Goal: Task Accomplishment & Management: Manage account settings

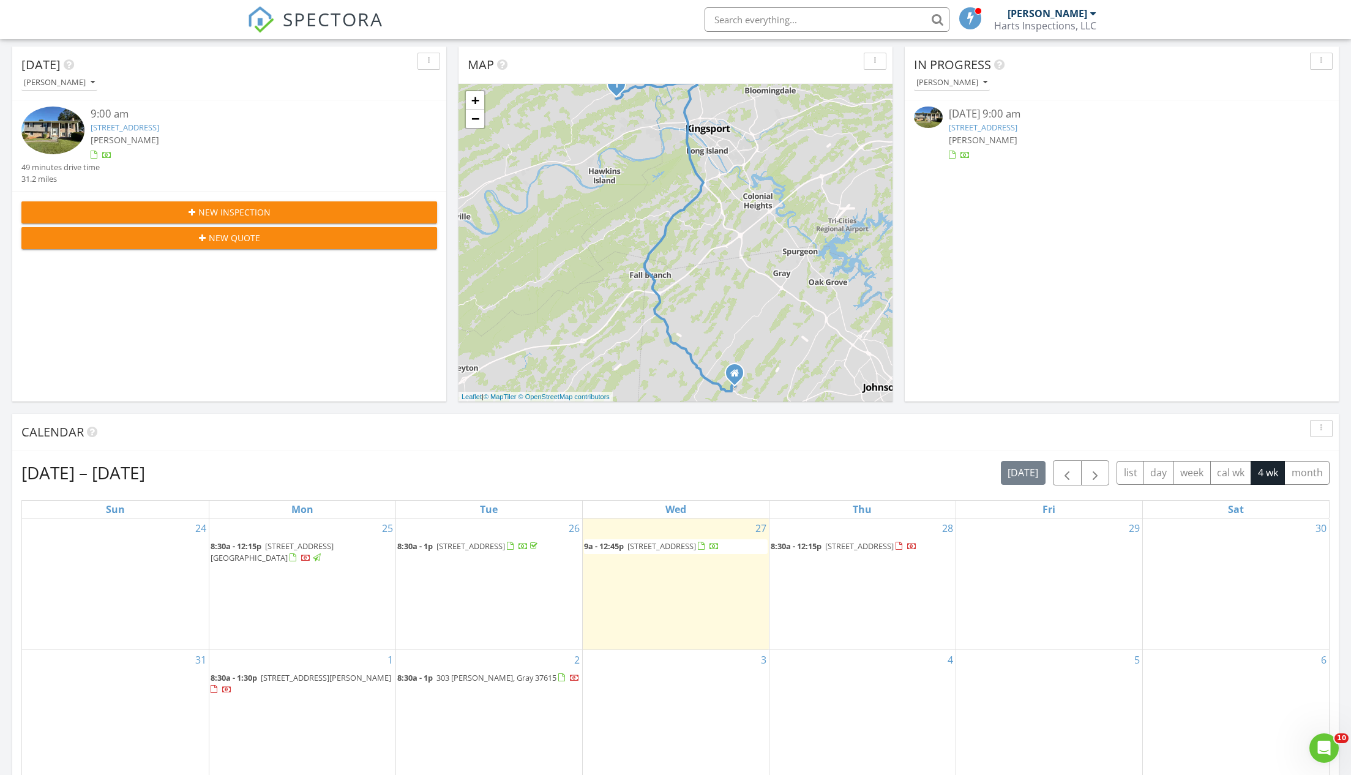
scroll to position [261, 0]
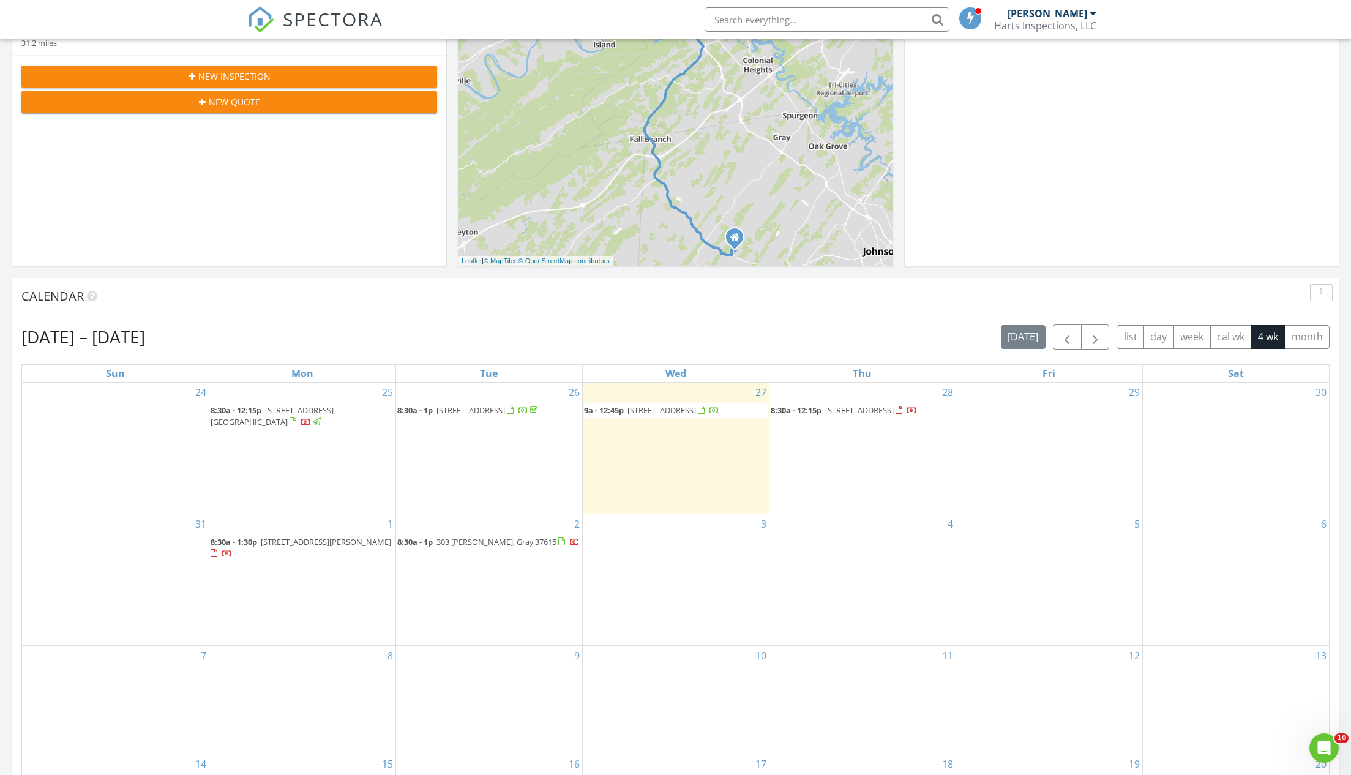
click at [670, 410] on span "417 Old Hickory Cir, Mount Carmel 37645" at bounding box center [661, 410] width 69 height 11
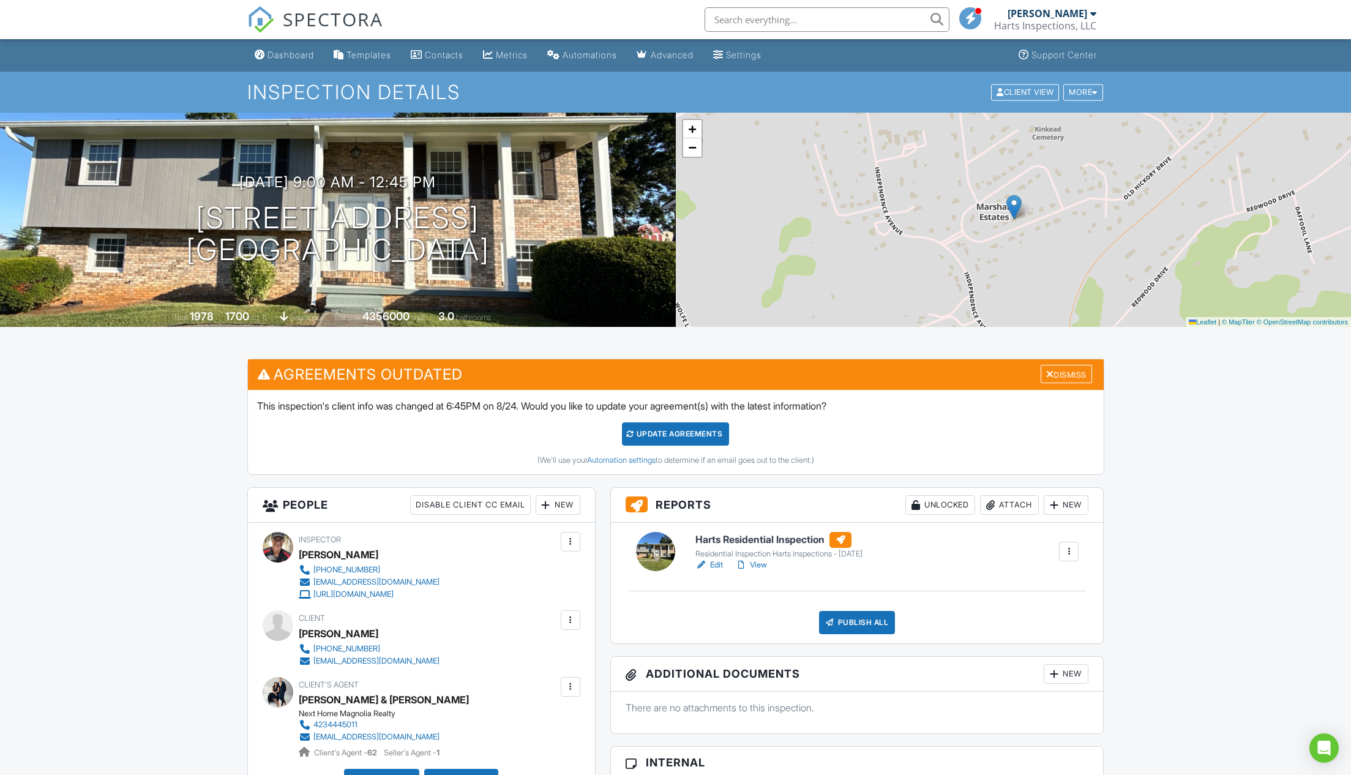
click at [863, 611] on div "Publish All" at bounding box center [857, 622] width 77 height 23
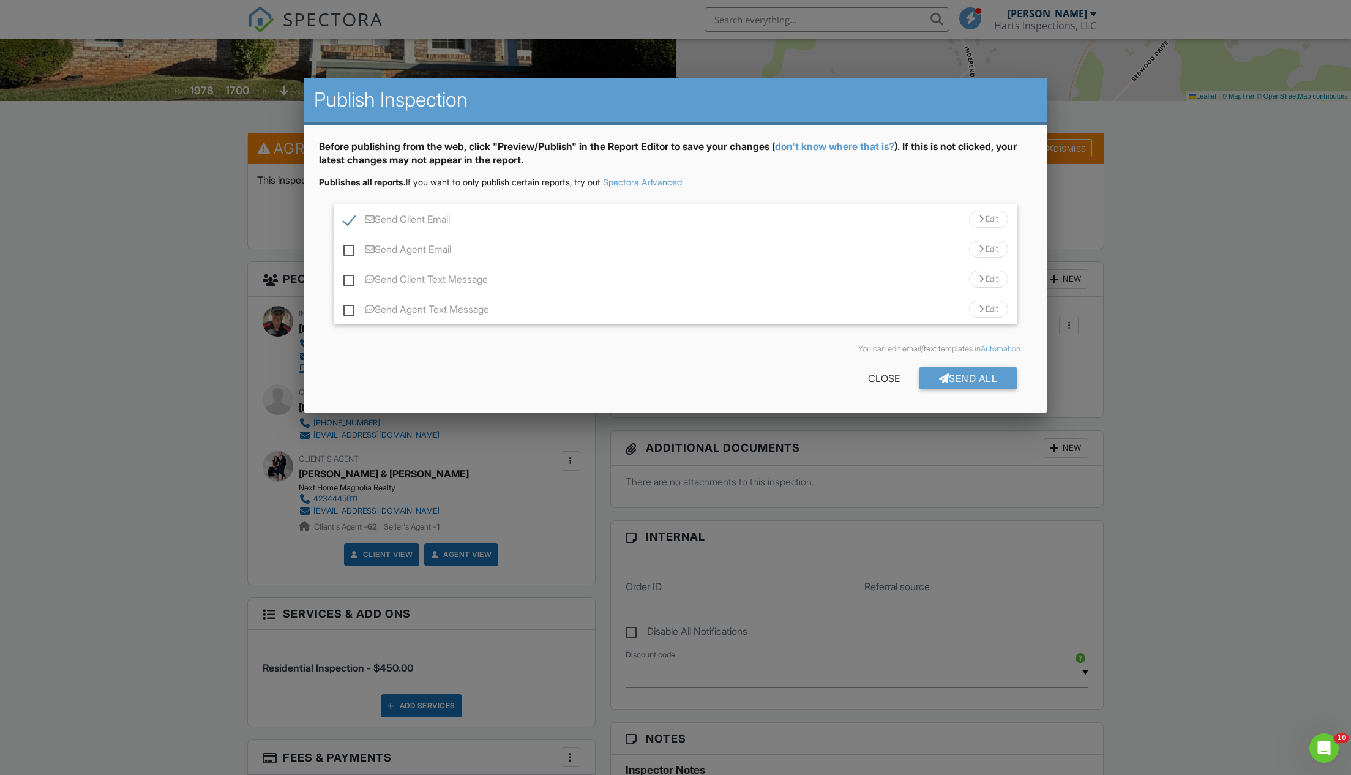
click at [349, 245] on label "Send Agent Email" at bounding box center [397, 251] width 108 height 15
click at [349, 245] on input "Send Agent Email" at bounding box center [347, 243] width 8 height 8
checkbox input "true"
click at [352, 280] on label "Send Client Text Message" at bounding box center [415, 281] width 144 height 15
click at [351, 277] on input "Send Client Text Message" at bounding box center [347, 273] width 8 height 8
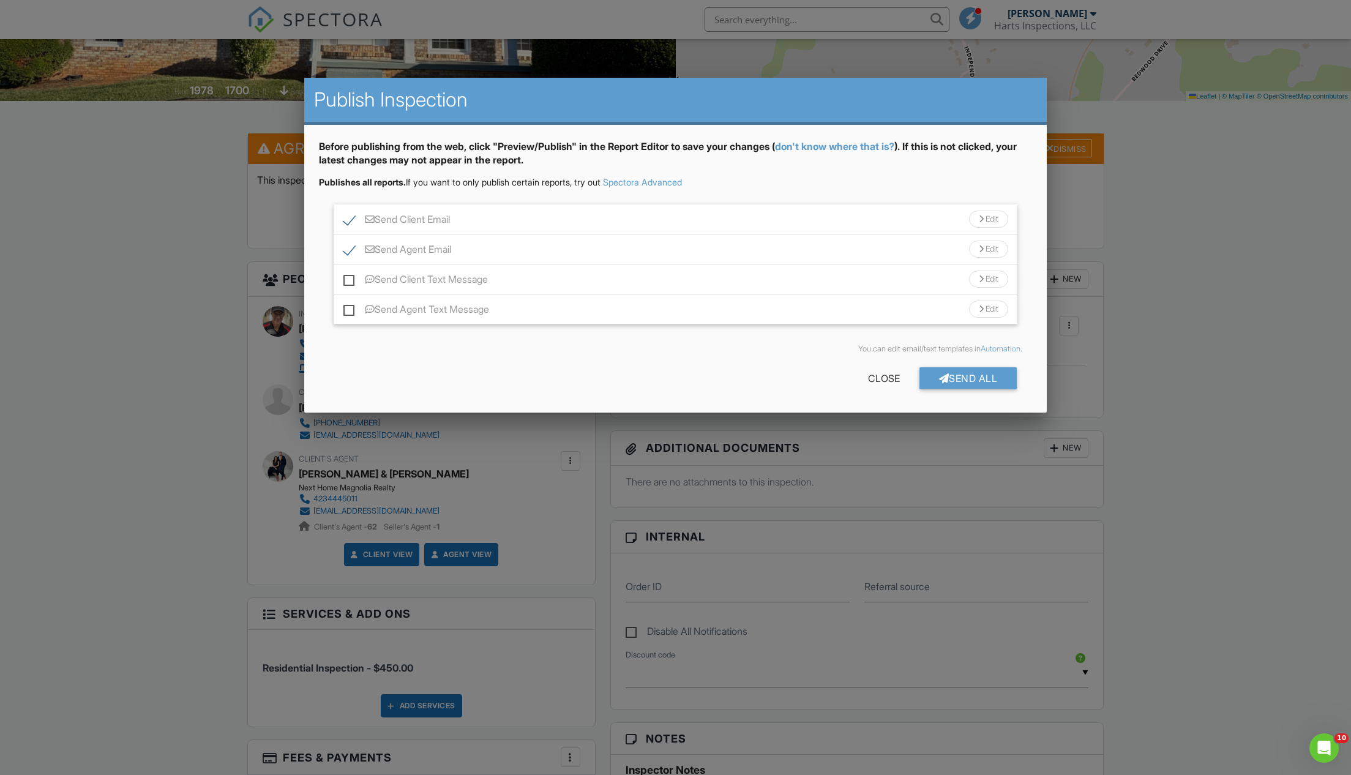
checkbox input "true"
drag, startPoint x: 351, startPoint y: 307, endPoint x: 420, endPoint y: 347, distance: 79.6
click at [351, 307] on label "Send Agent Text Message" at bounding box center [416, 311] width 146 height 15
click at [351, 307] on input "Send Agent Text Message" at bounding box center [347, 303] width 8 height 8
checkbox input "true"
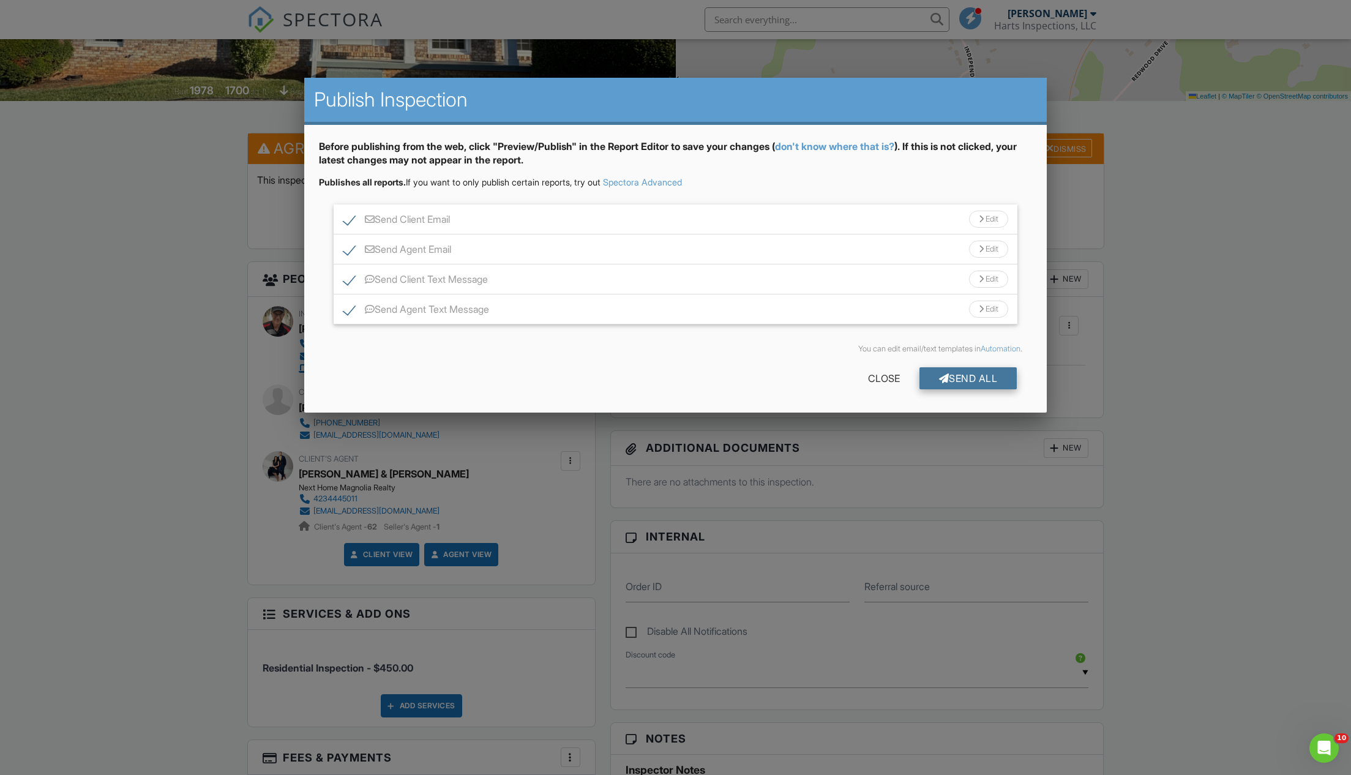
click at [976, 374] on div "Send All" at bounding box center [968, 378] width 98 height 22
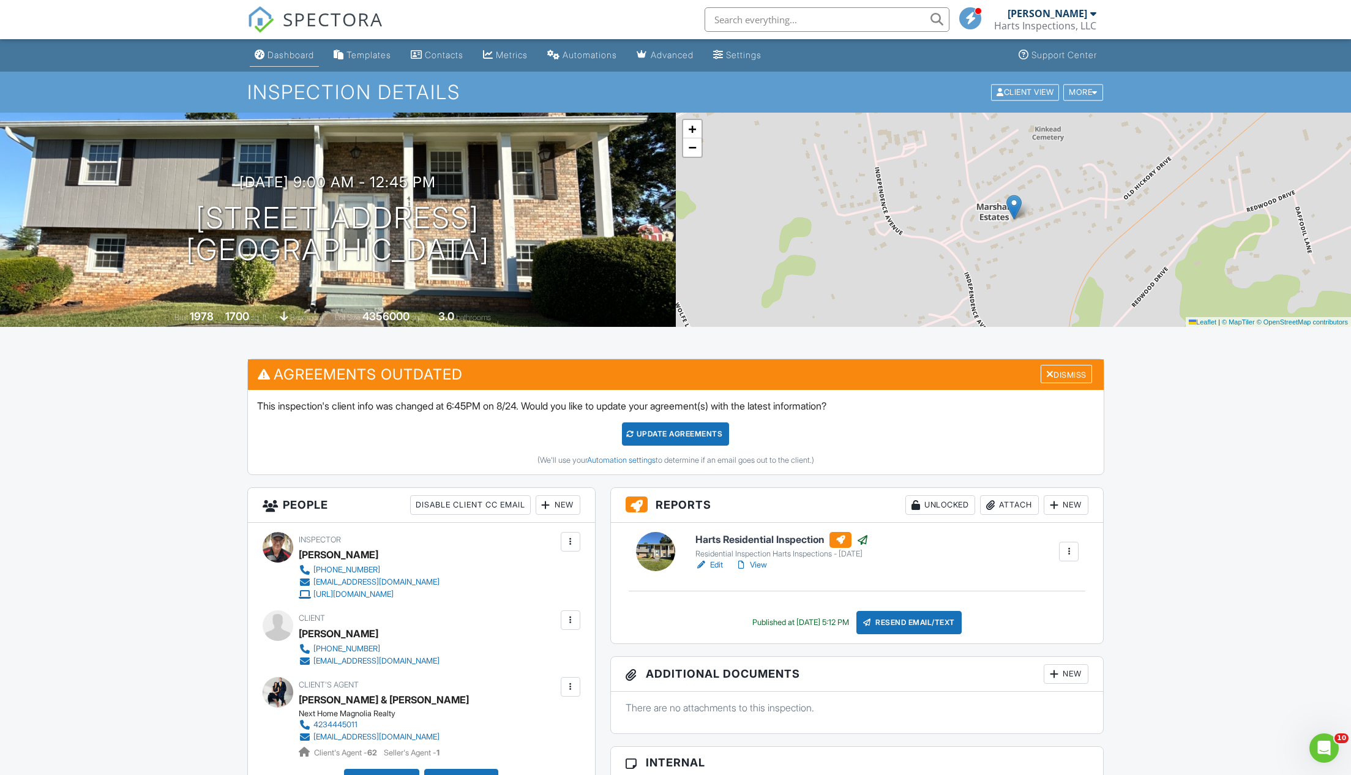
click at [293, 51] on div "Dashboard" at bounding box center [290, 55] width 47 height 10
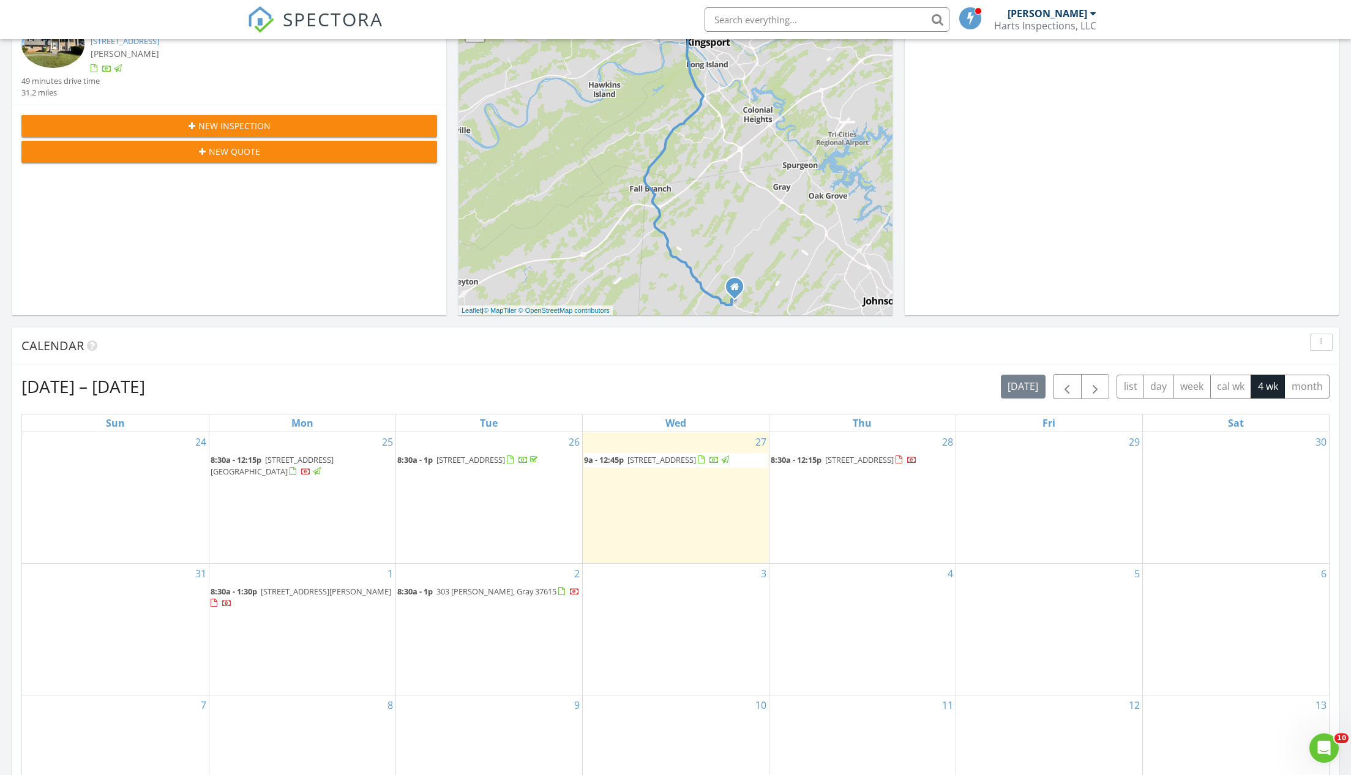
scroll to position [338, 0]
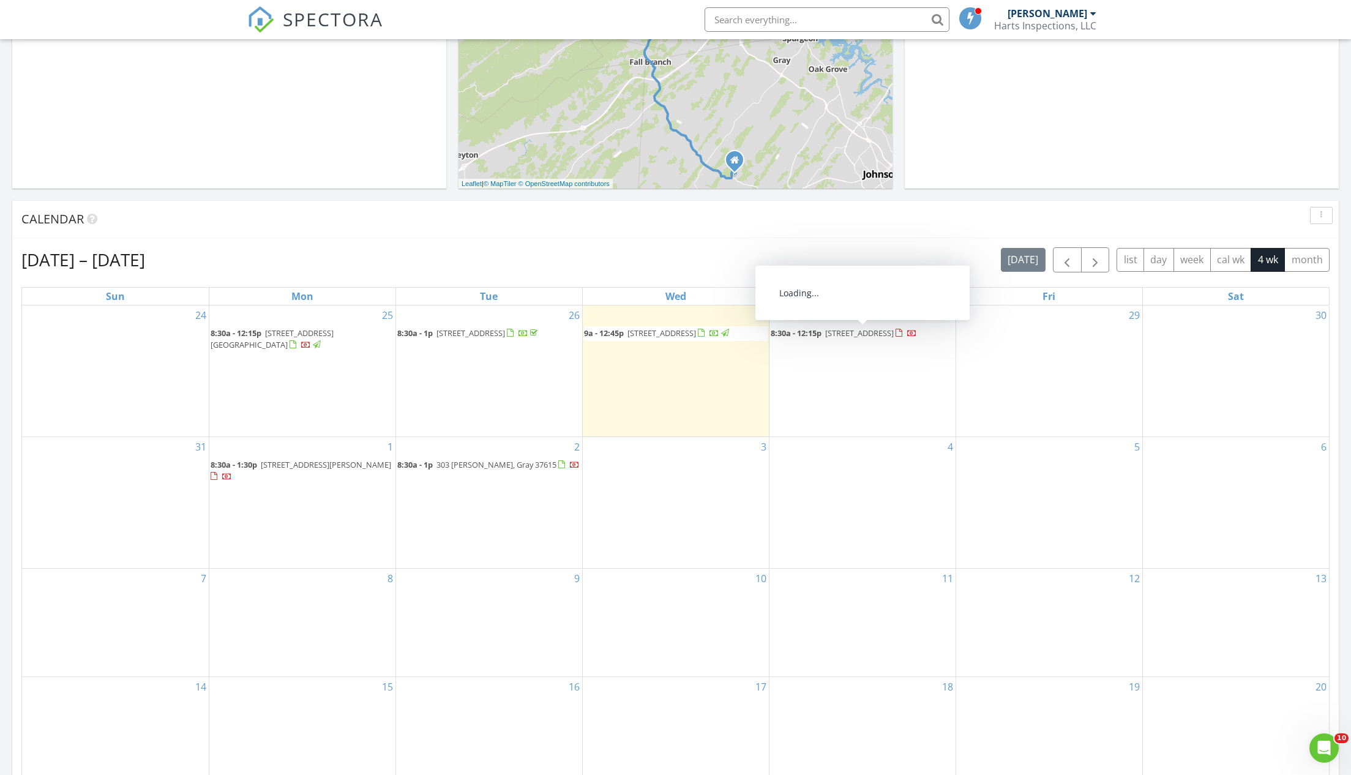
click at [851, 332] on span "2425 E Lakeview Dr, Johnson City 37601" at bounding box center [859, 332] width 69 height 11
